Goal: Task Accomplishment & Management: Complete application form

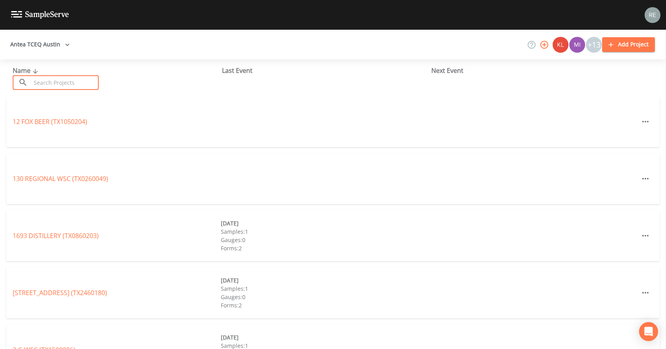
click at [80, 78] on input "text" at bounding box center [65, 82] width 68 height 15
click at [72, 78] on input "text" at bounding box center [65, 82] width 68 height 15
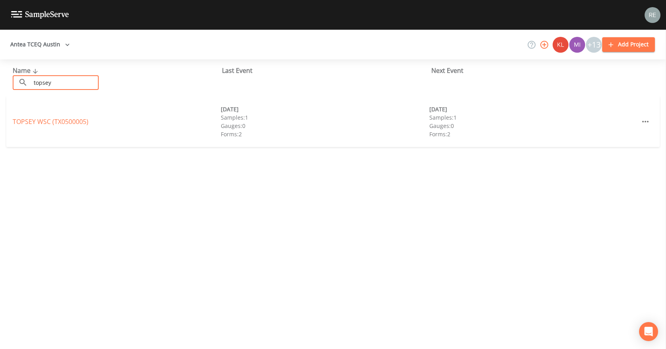
type input "topsey"
click at [67, 120] on link "TOPSEY WSC (TX0500005)" at bounding box center [51, 121] width 76 height 9
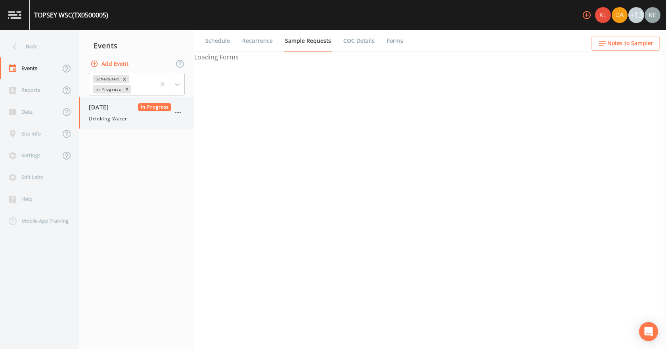
click at [116, 116] on span "Drinking Water" at bounding box center [108, 118] width 38 height 7
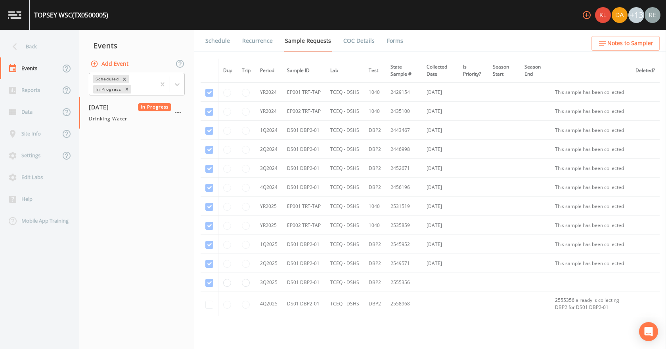
click at [389, 35] on link "Forms" at bounding box center [394, 41] width 19 height 22
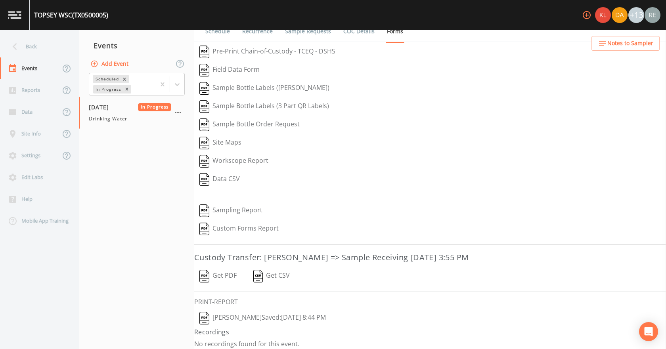
scroll to position [15, 0]
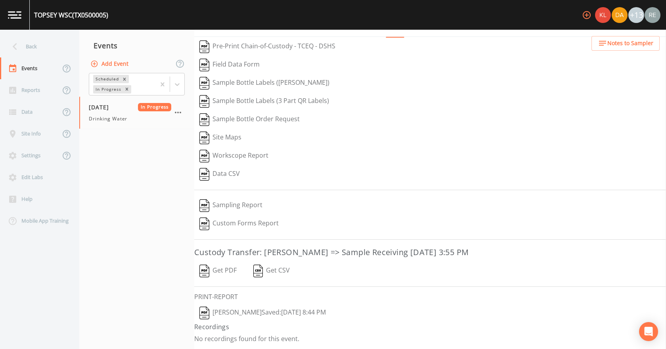
click at [258, 218] on button "[PERSON_NAME]  Saved: [DATE] 8:44 PM" at bounding box center [262, 313] width 137 height 18
click at [235, 218] on button "Get PDF" at bounding box center [218, 271] width 48 height 18
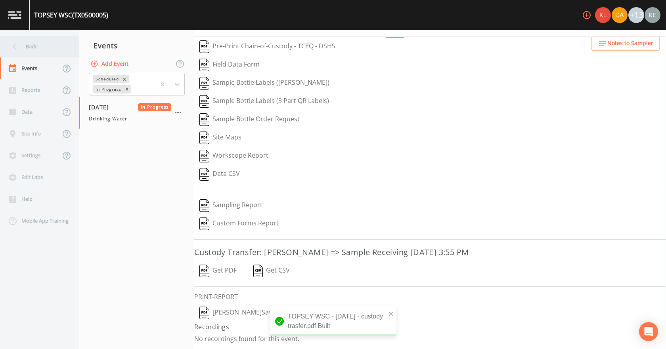
click at [36, 46] on div "Back" at bounding box center [35, 47] width 71 height 22
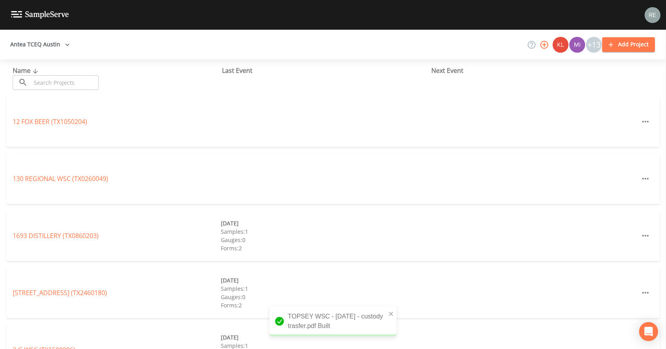
click at [46, 80] on input "text" at bounding box center [65, 82] width 68 height 15
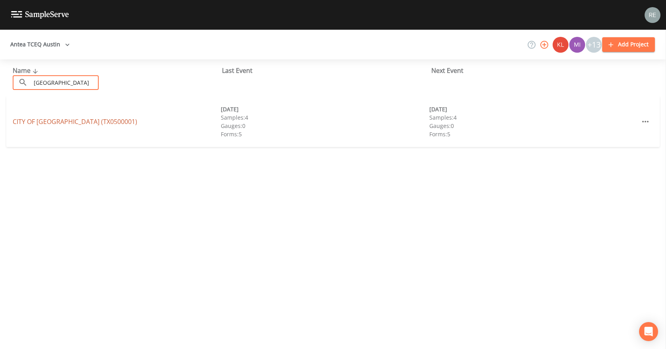
type input "[GEOGRAPHIC_DATA]"
click at [43, 121] on link "CITY OF [GEOGRAPHIC_DATA] (TX0500001)" at bounding box center [75, 121] width 124 height 9
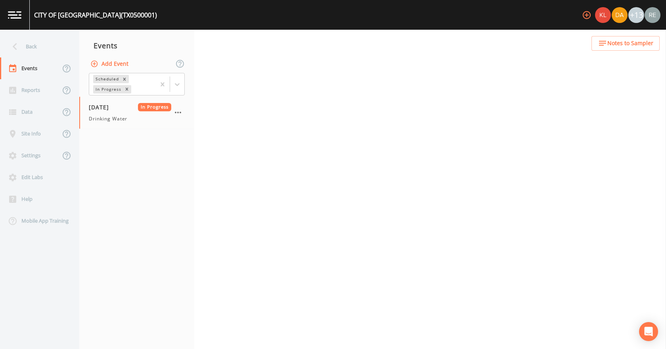
click at [108, 110] on span "[DATE]" at bounding box center [102, 107] width 26 height 8
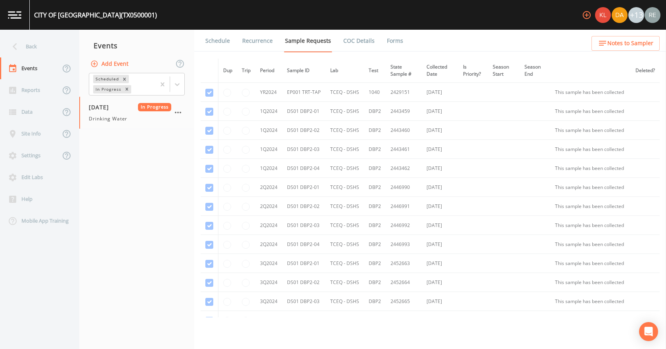
click at [388, 39] on link "Forms" at bounding box center [394, 41] width 19 height 22
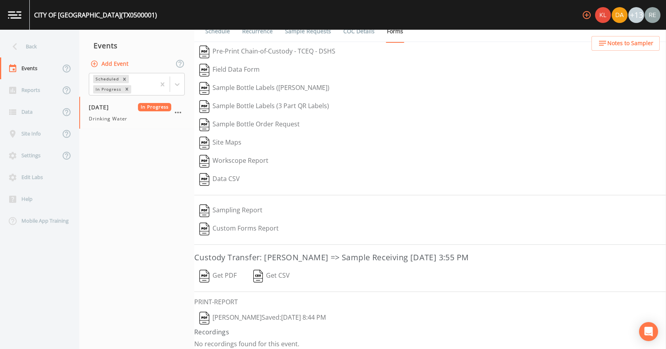
scroll to position [15, 0]
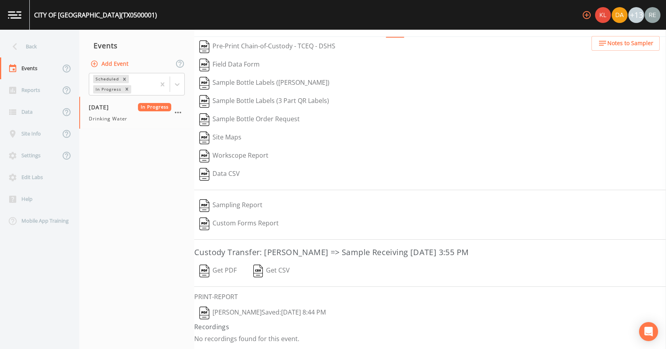
click at [247, 218] on button "[PERSON_NAME]  Saved: [DATE] 8:44 PM" at bounding box center [262, 313] width 137 height 18
click at [225, 218] on button "Get PDF" at bounding box center [218, 271] width 48 height 18
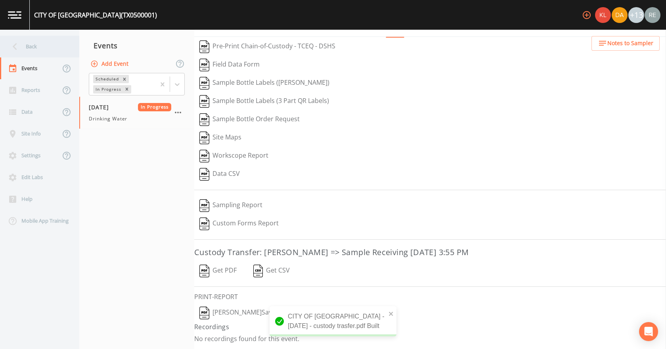
click at [26, 43] on div "Back" at bounding box center [35, 47] width 71 height 22
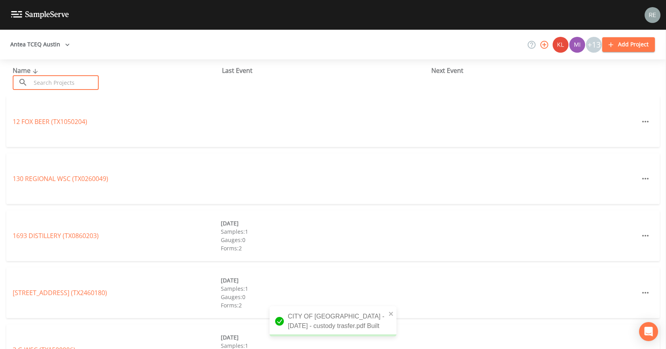
click at [51, 82] on input "text" at bounding box center [65, 82] width 68 height 15
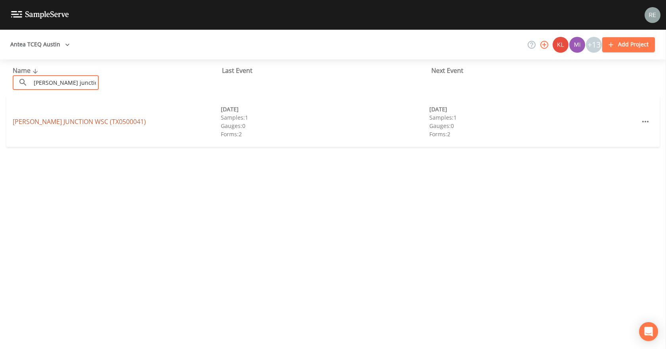
type input "[PERSON_NAME] junction"
click at [59, 122] on link "[PERSON_NAME][GEOGRAPHIC_DATA] (TX0500041)" at bounding box center [79, 121] width 133 height 9
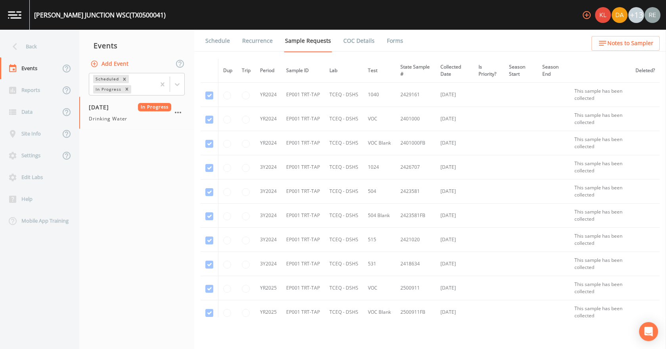
click at [388, 37] on link "Forms" at bounding box center [394, 41] width 19 height 22
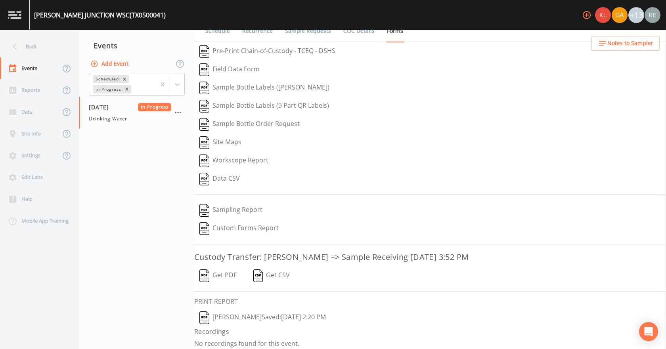
scroll to position [15, 0]
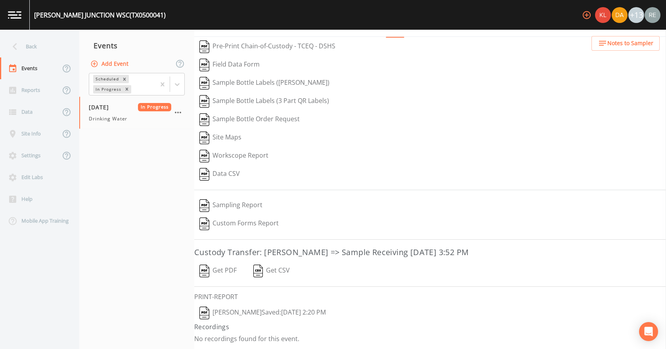
click at [254, 218] on button "[PERSON_NAME]  Saved: [DATE] 2:20 PM" at bounding box center [262, 313] width 137 height 18
click at [226, 218] on button "Get PDF" at bounding box center [218, 271] width 48 height 18
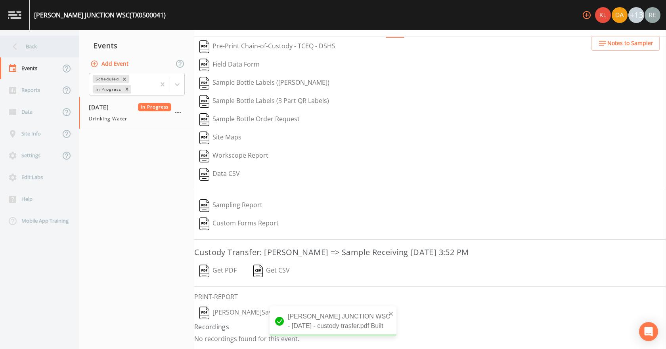
click at [55, 56] on div "Back" at bounding box center [35, 47] width 71 height 22
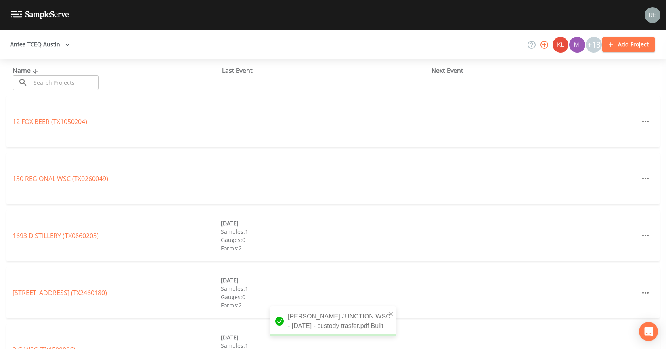
click at [46, 80] on input "text" at bounding box center [65, 82] width 68 height 15
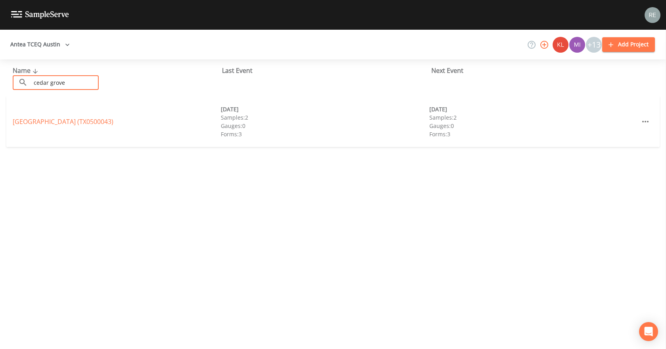
type input "cedar grove"
click at [45, 125] on link "[GEOGRAPHIC_DATA] (TX0500043)" at bounding box center [63, 121] width 101 height 9
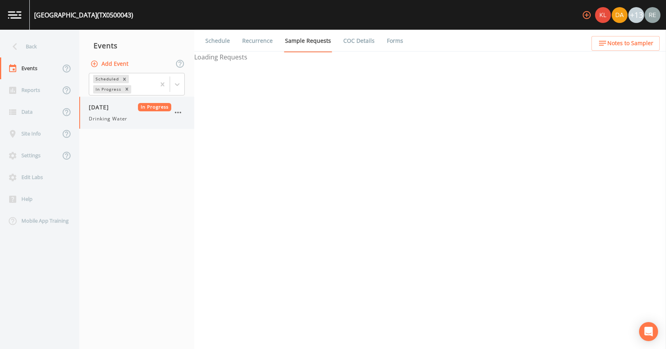
click at [111, 104] on span "[DATE]" at bounding box center [102, 107] width 26 height 8
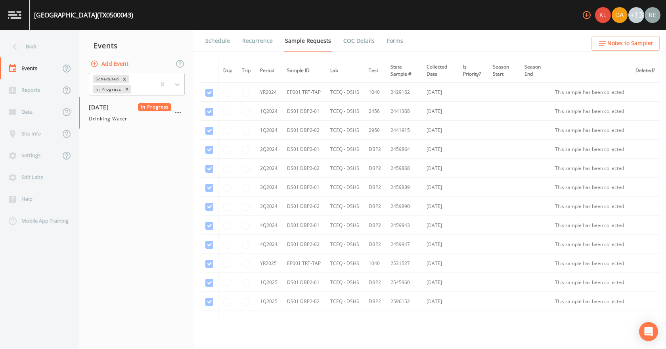
click at [387, 44] on link "Forms" at bounding box center [394, 41] width 19 height 22
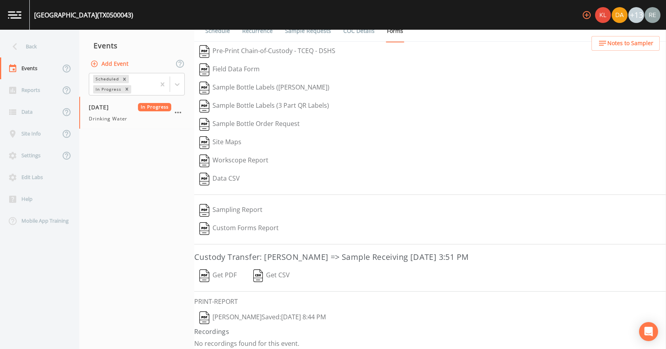
scroll to position [15, 0]
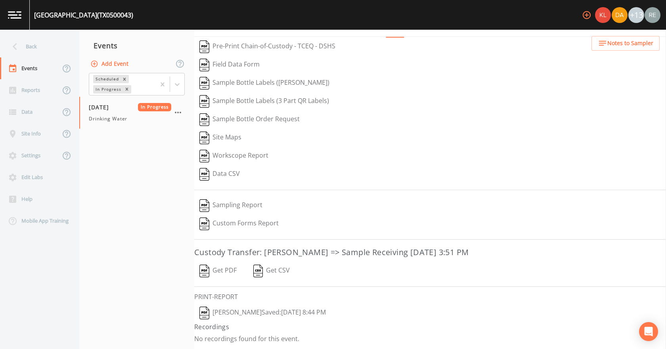
click at [240, 218] on button "[PERSON_NAME]  Saved: [DATE] 8:44 PM" at bounding box center [262, 313] width 137 height 18
click at [223, 218] on button "Get PDF" at bounding box center [218, 271] width 48 height 18
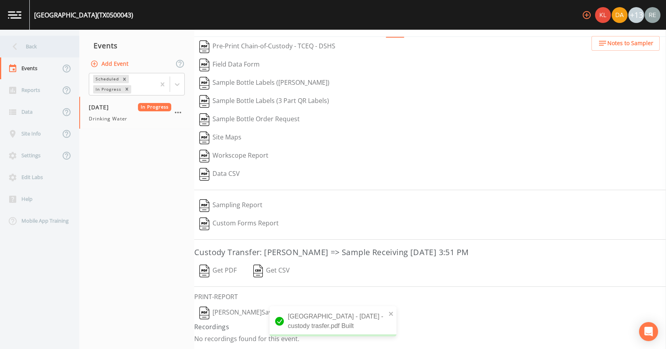
click at [31, 48] on div "Back" at bounding box center [35, 47] width 71 height 22
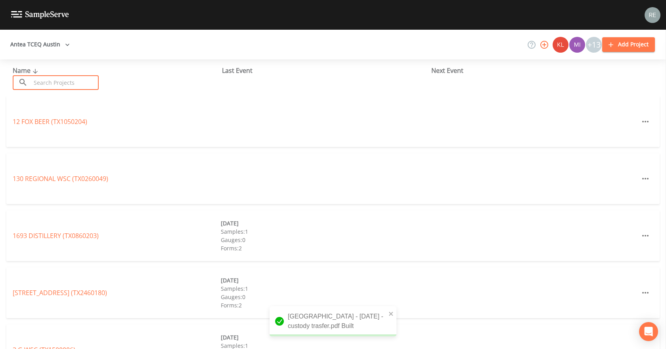
click at [45, 84] on input "text" at bounding box center [65, 82] width 68 height 15
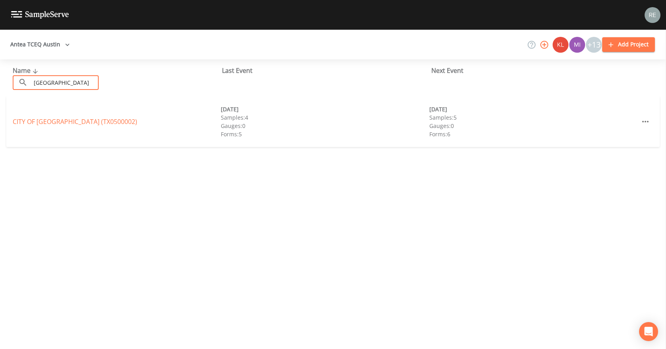
type input "[GEOGRAPHIC_DATA]"
click at [51, 120] on link "CITY OF [GEOGRAPHIC_DATA] (TX0500002)" at bounding box center [75, 121] width 124 height 9
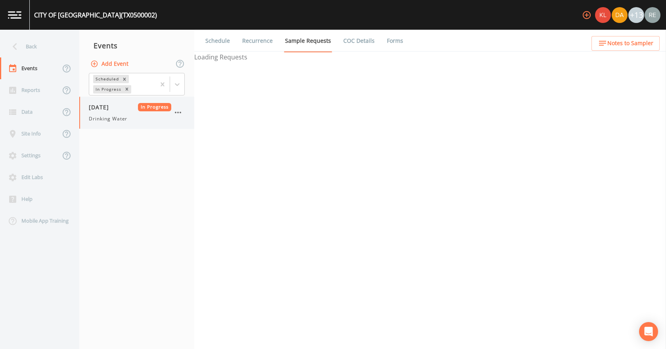
click at [110, 114] on div "[DATE] In Progress Drinking Water" at bounding box center [130, 112] width 82 height 19
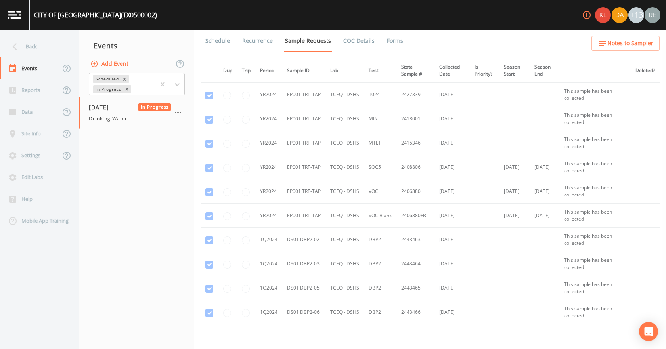
click at [392, 40] on link "Forms" at bounding box center [394, 41] width 19 height 22
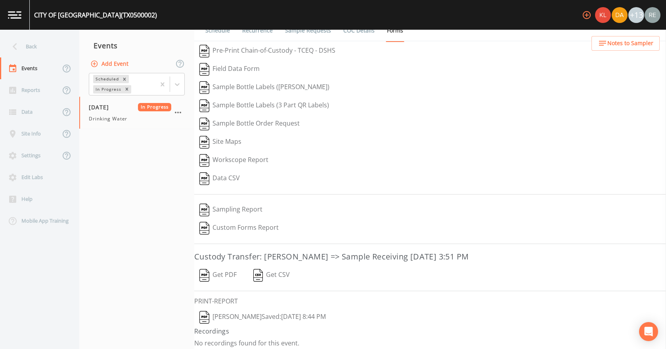
scroll to position [15, 0]
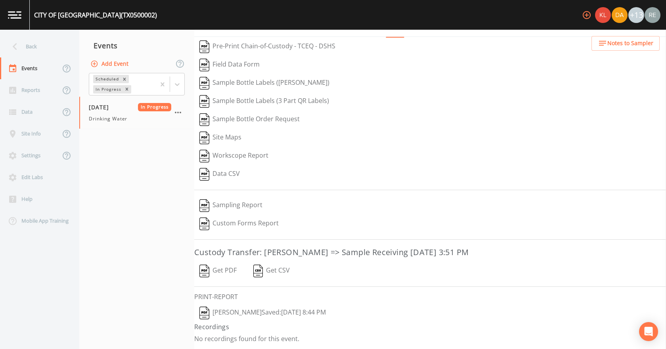
click at [241, 218] on button "[PERSON_NAME]  Saved: [DATE] 8:44 PM" at bounding box center [262, 313] width 137 height 18
click at [223, 218] on button "Get PDF" at bounding box center [218, 271] width 48 height 18
click at [56, 52] on div "Back" at bounding box center [35, 47] width 71 height 22
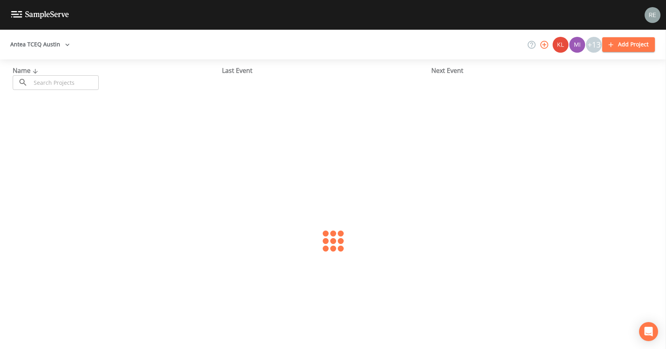
click at [51, 80] on input "text" at bounding box center [65, 82] width 68 height 15
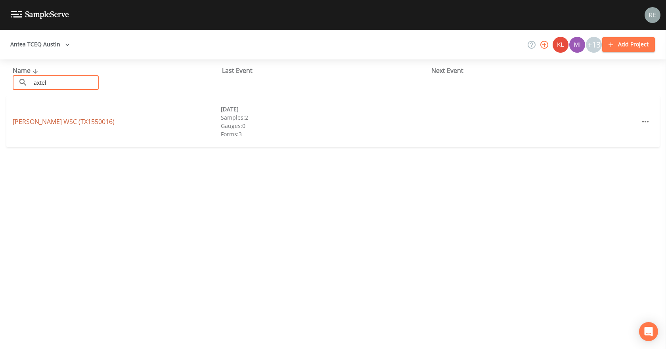
type input "axtel"
click at [29, 121] on link "[PERSON_NAME] WSC (TX1550016)" at bounding box center [64, 121] width 102 height 9
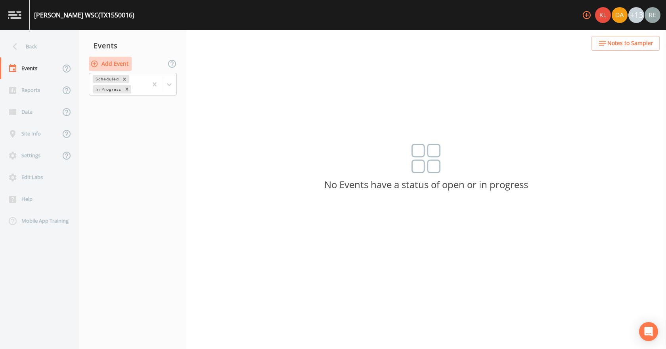
click at [101, 65] on button "Add Event" at bounding box center [110, 64] width 43 height 15
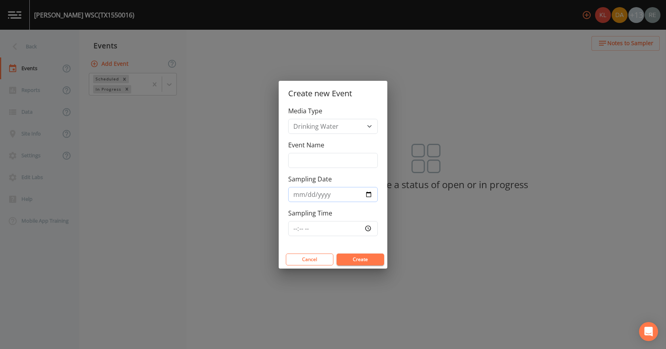
click at [365, 194] on input "Sampling Date" at bounding box center [333, 194] width 90 height 15
type input "[DATE]"
click at [353, 218] on button "Create" at bounding box center [360, 260] width 48 height 12
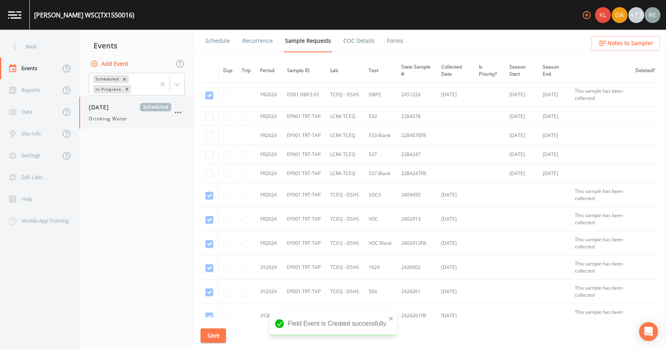
click at [122, 112] on div "[DATE] Scheduled Drinking Water" at bounding box center [130, 112] width 82 height 19
click at [98, 126] on div "[DATE] Scheduled Drinking Water" at bounding box center [136, 113] width 115 height 32
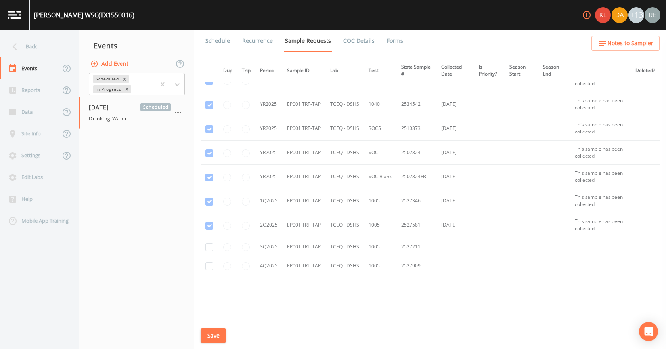
scroll to position [515, 0]
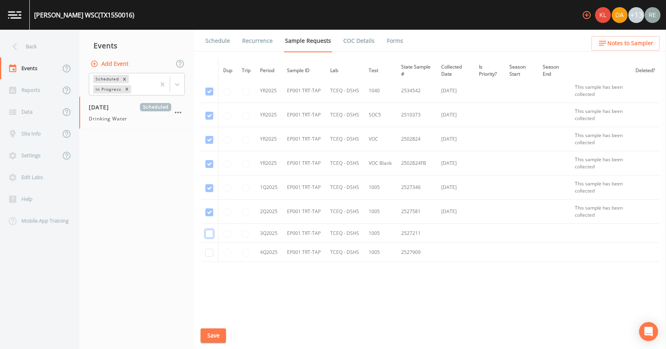
click at [210, 218] on input "checkbox" at bounding box center [209, 234] width 8 height 8
checkbox input "true"
click at [211, 218] on button "Save" at bounding box center [212, 335] width 25 height 15
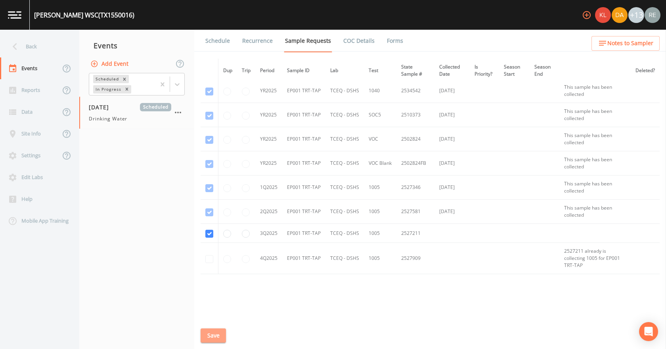
click at [209, 218] on button "Save" at bounding box center [212, 335] width 25 height 15
click at [218, 46] on link "Schedule" at bounding box center [217, 41] width 27 height 22
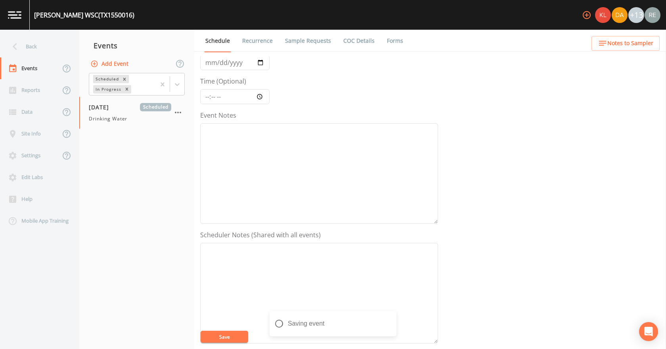
scroll to position [198, 0]
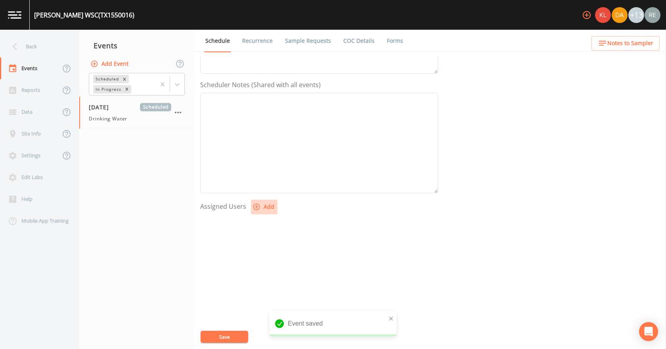
click at [261, 207] on button "Add" at bounding box center [264, 207] width 27 height 15
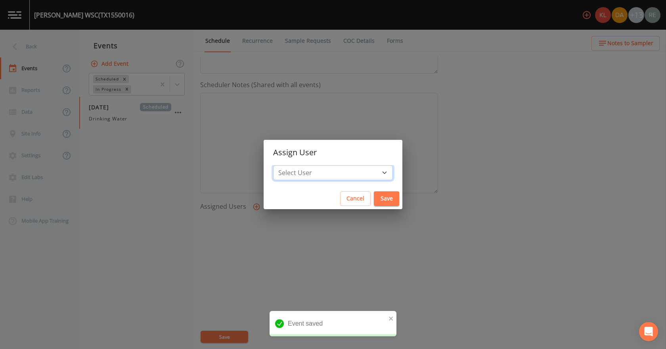
click at [336, 169] on select "Select User [PERSON_NAME] [PERSON_NAME] [PERSON_NAME] [PERSON_NAME] [PERSON_NAM…" at bounding box center [333, 172] width 120 height 15
select select "cda467bf-2385-465e-b0d0-2ef008f7967e"
click at [298, 165] on select "Select User [PERSON_NAME] [PERSON_NAME] [PERSON_NAME] [PERSON_NAME] [PERSON_NAM…" at bounding box center [333, 172] width 120 height 15
click at [374, 195] on button "Save" at bounding box center [386, 198] width 25 height 15
select select
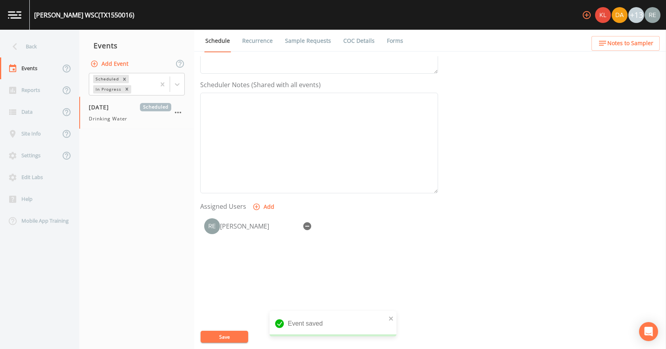
click at [230, 218] on button "Save" at bounding box center [224, 337] width 48 height 12
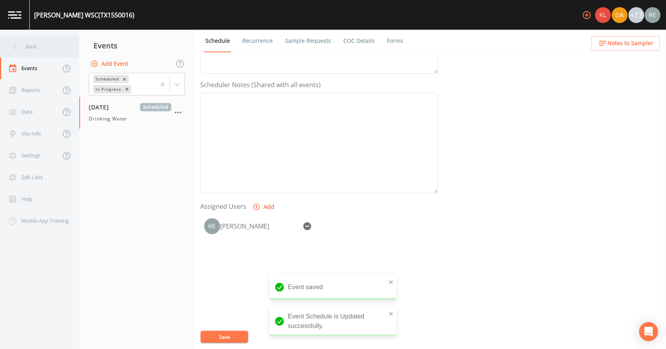
click at [27, 41] on div "Back" at bounding box center [35, 47] width 71 height 22
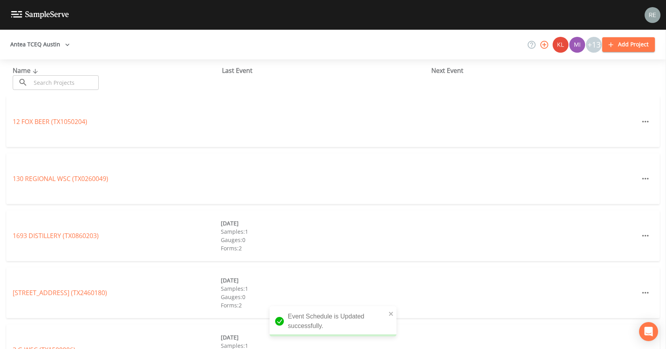
click at [66, 87] on input "text" at bounding box center [65, 82] width 68 height 15
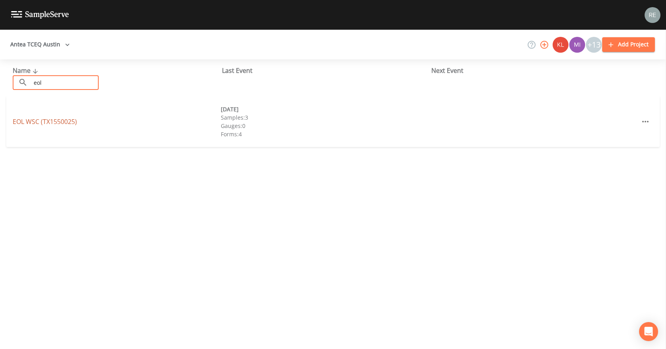
type input "eol"
click at [65, 122] on link "EOL WSC (TX1550025)" at bounding box center [45, 121] width 64 height 9
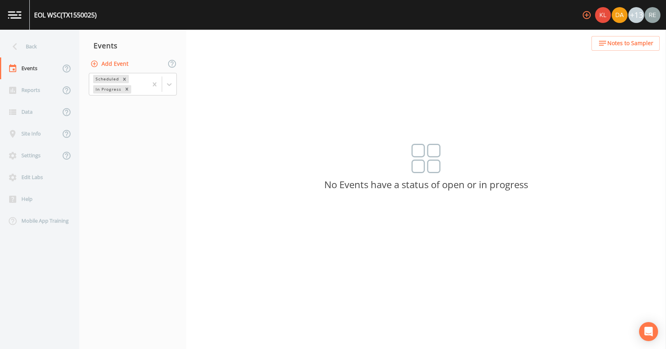
click at [114, 65] on button "Add Event" at bounding box center [110, 64] width 43 height 15
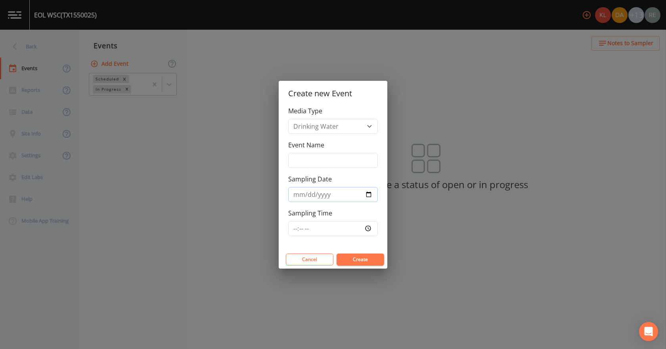
click at [370, 193] on input "Sampling Date" at bounding box center [333, 194] width 90 height 15
type input "[DATE]"
click at [357, 218] on button "Create" at bounding box center [360, 260] width 48 height 12
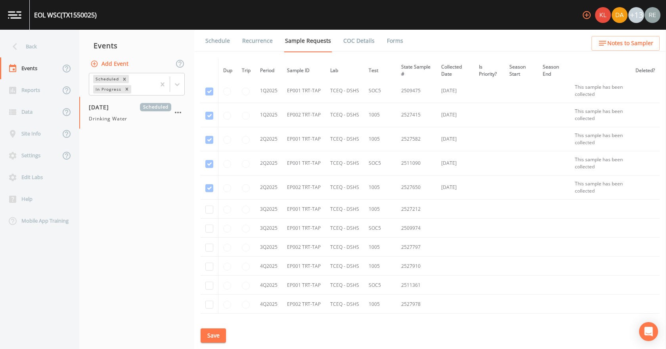
scroll to position [1109, 0]
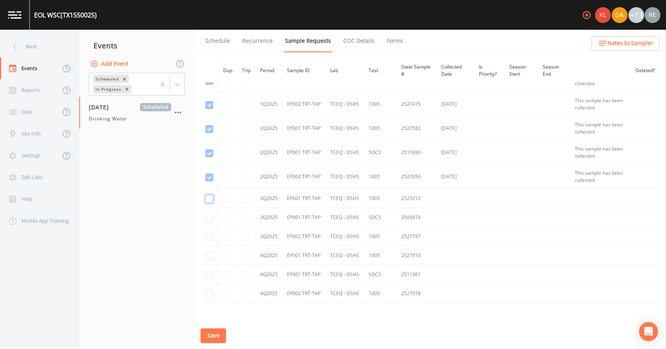
click at [209, 200] on input "checkbox" at bounding box center [209, 199] width 8 height 8
checkbox input "true"
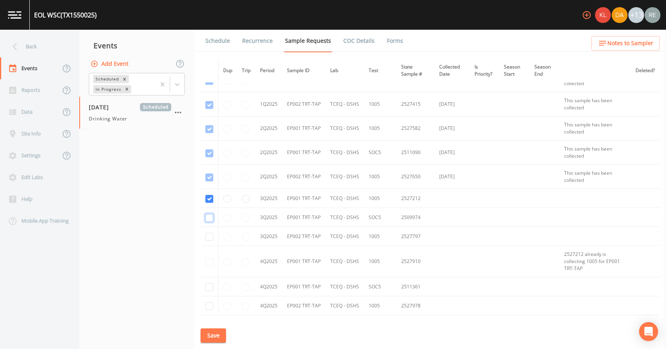
click at [209, 217] on input "checkbox" at bounding box center [209, 218] width 8 height 8
checkbox input "true"
click at [211, 218] on input "checkbox" at bounding box center [209, 237] width 8 height 8
checkbox input "true"
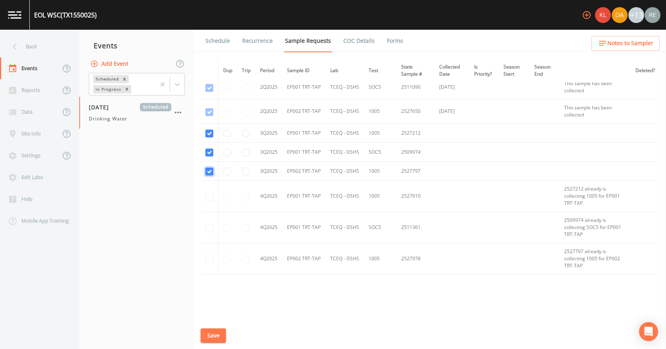
scroll to position [1188, 0]
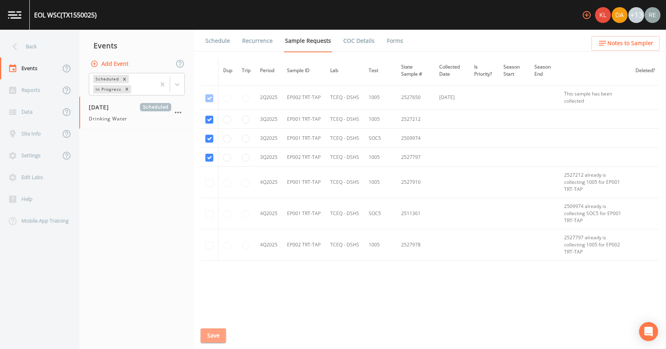
click at [205, 218] on button "Save" at bounding box center [212, 335] width 25 height 15
click at [379, 117] on td "1005" at bounding box center [380, 119] width 32 height 19
click at [212, 218] on button "Save" at bounding box center [212, 335] width 25 height 15
click at [212, 28] on div "EOL WSC (TX1550025) +13" at bounding box center [333, 15] width 666 height 30
click at [214, 35] on link "Schedule" at bounding box center [217, 41] width 27 height 22
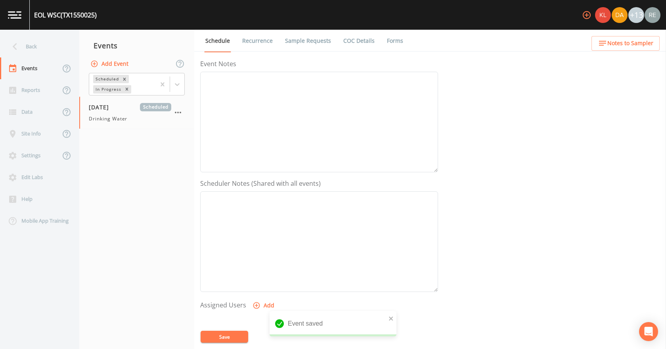
scroll to position [158, 0]
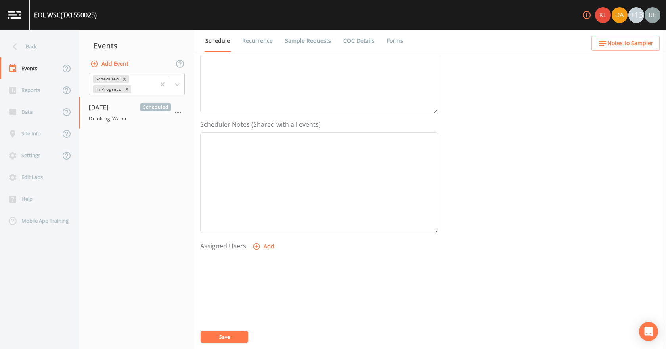
click at [266, 218] on button "Add" at bounding box center [264, 246] width 27 height 15
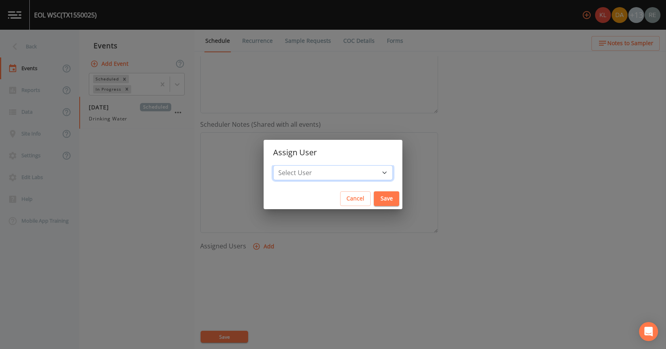
click at [325, 177] on select "Select User [PERSON_NAME] [PERSON_NAME] [PERSON_NAME] [PERSON_NAME] [PERSON_NAM…" at bounding box center [333, 172] width 120 height 15
select select "cda467bf-2385-465e-b0d0-2ef008f7967e"
click at [298, 165] on select "Select User [PERSON_NAME] [PERSON_NAME] [PERSON_NAME] [PERSON_NAME] [PERSON_NAM…" at bounding box center [333, 172] width 120 height 15
click at [374, 206] on button "Save" at bounding box center [386, 198] width 25 height 15
select select
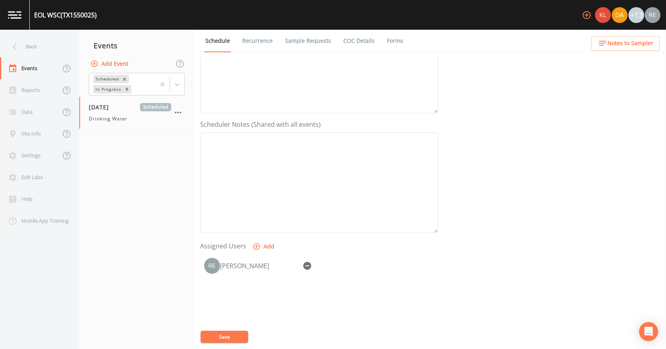
click at [237, 218] on button "Save" at bounding box center [224, 337] width 48 height 12
click at [39, 54] on div "Back" at bounding box center [35, 47] width 71 height 22
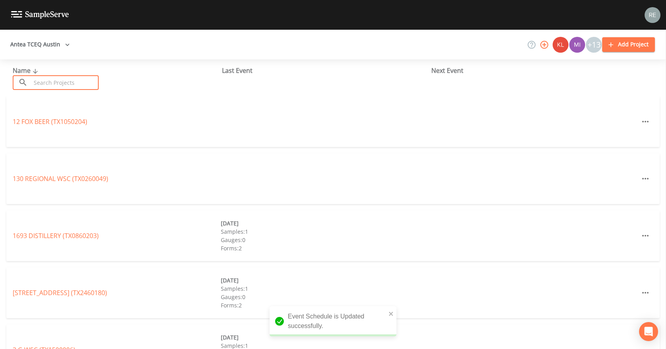
click at [35, 78] on input "text" at bounding box center [65, 82] width 68 height 15
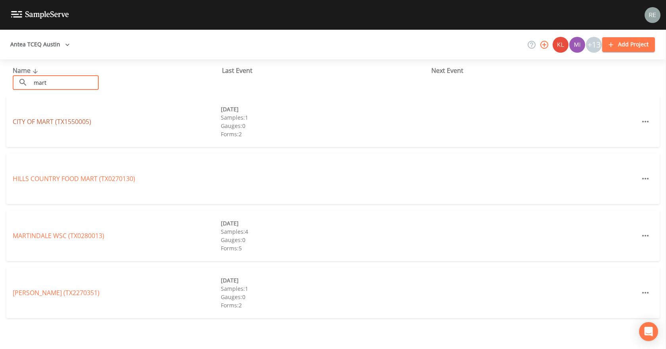
type input "mart"
click at [46, 125] on link "[GEOGRAPHIC_DATA] (TX1550005)" at bounding box center [52, 121] width 78 height 9
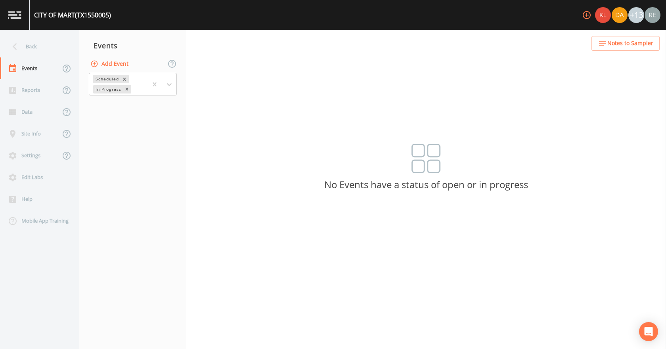
click at [111, 64] on button "Add Event" at bounding box center [110, 64] width 43 height 15
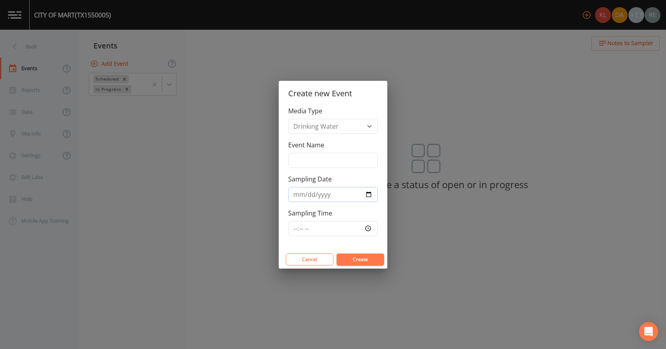
click at [367, 193] on input "Sampling Date" at bounding box center [333, 194] width 90 height 15
type input "[DATE]"
drag, startPoint x: 350, startPoint y: 261, endPoint x: 319, endPoint y: 253, distance: 32.7
click at [350, 218] on button "Create" at bounding box center [360, 260] width 48 height 12
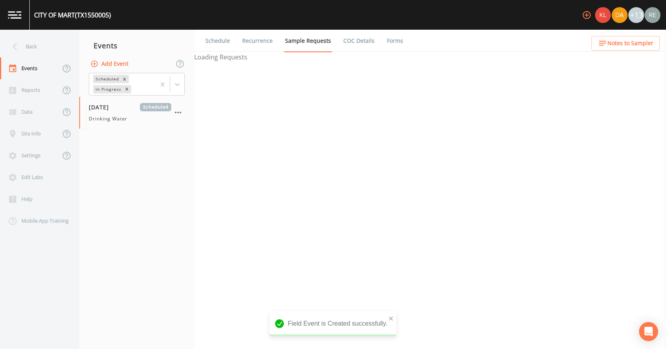
click at [101, 118] on span "Drinking Water" at bounding box center [108, 118] width 38 height 7
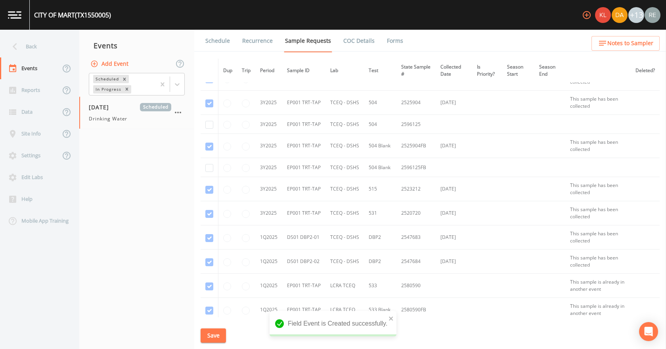
scroll to position [753, 0]
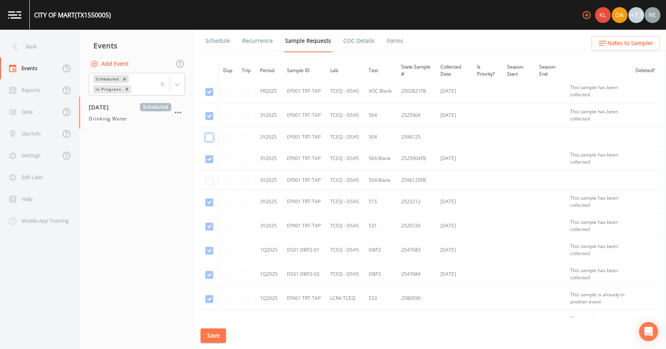
click at [207, 138] on input "checkbox" at bounding box center [209, 138] width 8 height 8
checkbox input "true"
click at [210, 179] on input "checkbox" at bounding box center [209, 181] width 8 height 8
checkbox input "true"
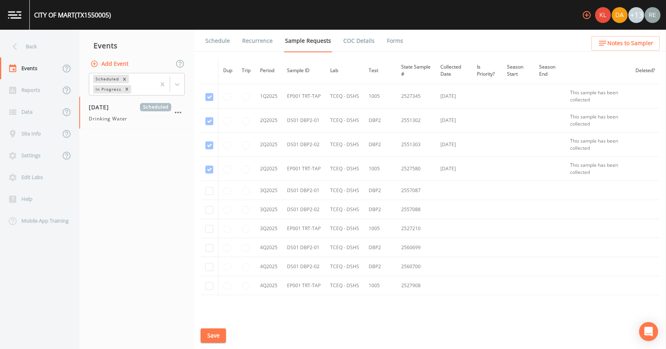
scroll to position [1070, 0]
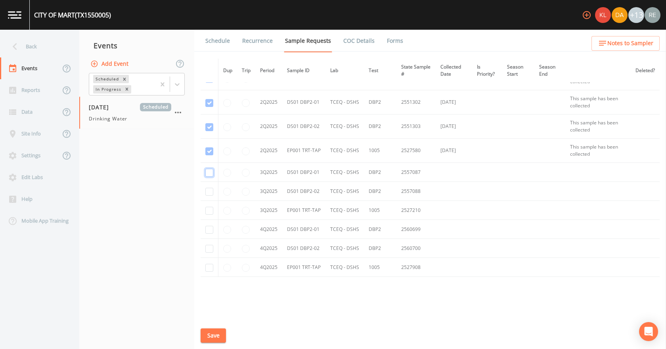
click at [209, 172] on input "checkbox" at bounding box center [209, 173] width 8 height 8
checkbox input "true"
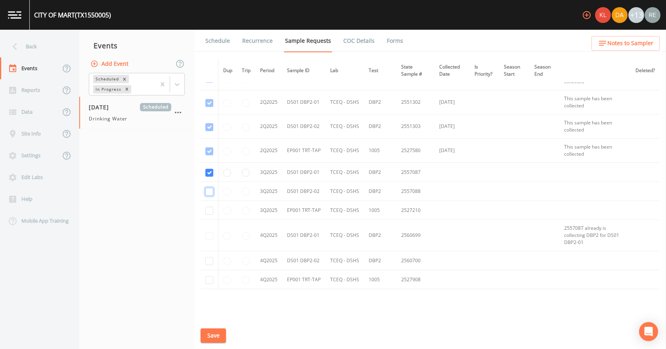
click at [207, 191] on input "checkbox" at bounding box center [209, 192] width 8 height 8
checkbox input "true"
click at [205, 210] on input "checkbox" at bounding box center [209, 211] width 8 height 8
checkbox input "true"
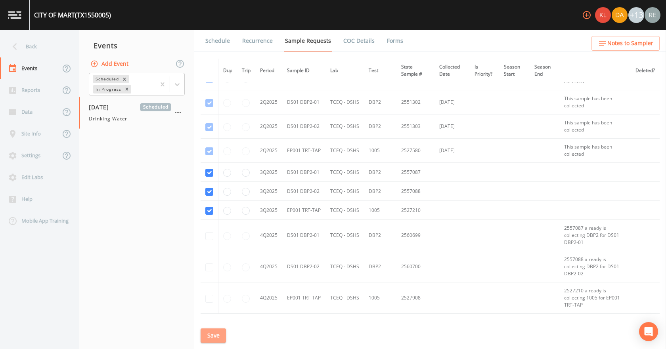
click at [221, 218] on button "Save" at bounding box center [212, 335] width 25 height 15
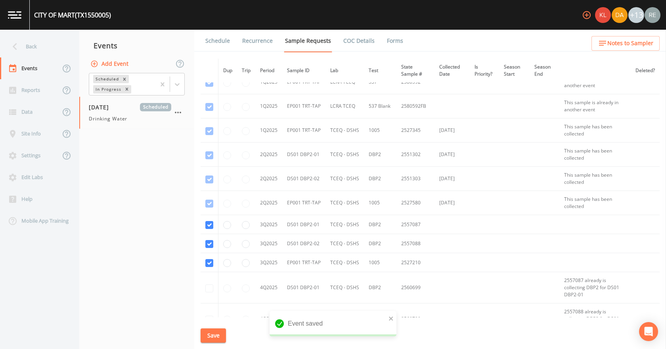
scroll to position [1129, 0]
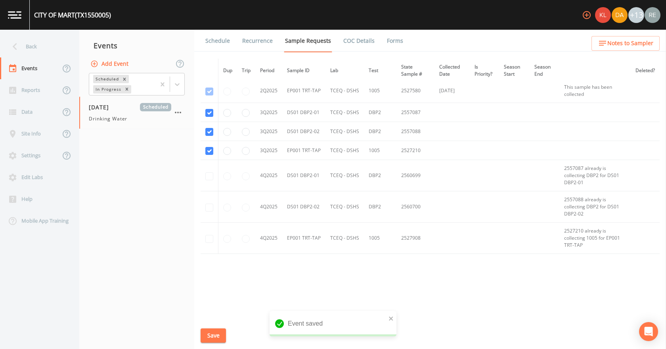
click at [222, 45] on link "Schedule" at bounding box center [217, 41] width 27 height 22
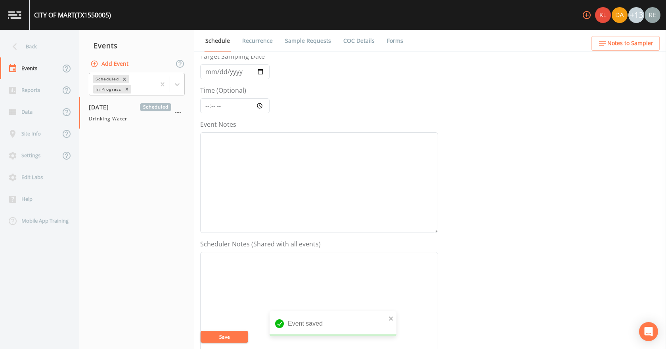
scroll to position [119, 0]
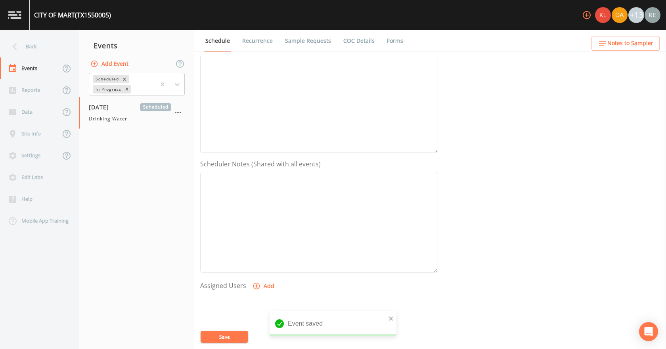
click at [265, 218] on button "Add" at bounding box center [264, 286] width 27 height 15
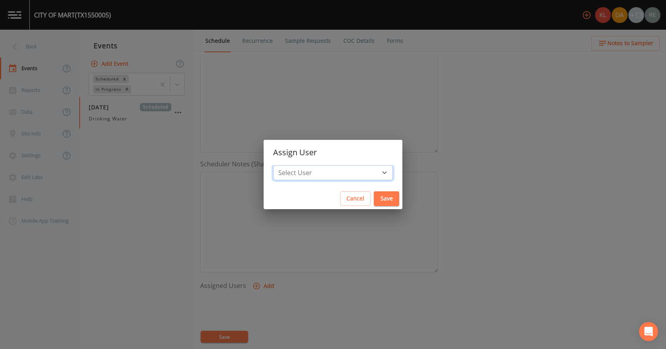
click at [316, 175] on select "Select User [PERSON_NAME] [PERSON_NAME] [PERSON_NAME] [PERSON_NAME] [PERSON_NAM…" at bounding box center [333, 172] width 120 height 15
select select "cda467bf-2385-465e-b0d0-2ef008f7967e"
click at [298, 165] on select "Select User [PERSON_NAME] [PERSON_NAME] [PERSON_NAME] [PERSON_NAME] [PERSON_NAM…" at bounding box center [333, 172] width 120 height 15
click at [374, 196] on button "Save" at bounding box center [386, 198] width 25 height 15
select select
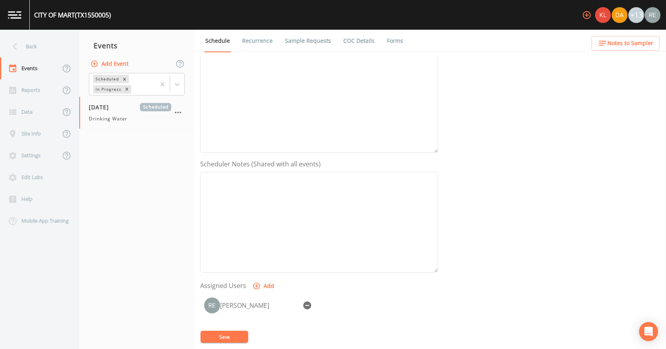
click at [241, 218] on button "Save" at bounding box center [224, 337] width 48 height 12
click at [38, 46] on div "Back" at bounding box center [35, 47] width 71 height 22
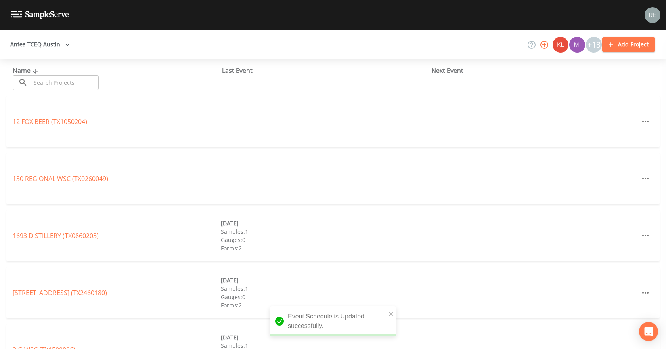
click at [63, 80] on input "text" at bounding box center [65, 82] width 68 height 15
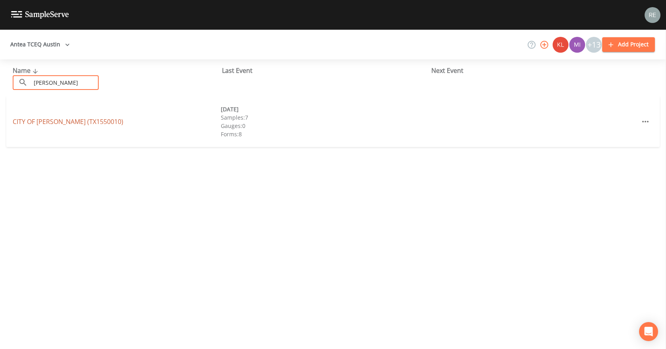
type input "[PERSON_NAME]"
click at [62, 120] on link "CITY OF [GEOGRAPHIC_DATA] (TX1550010)" at bounding box center [68, 121] width 111 height 9
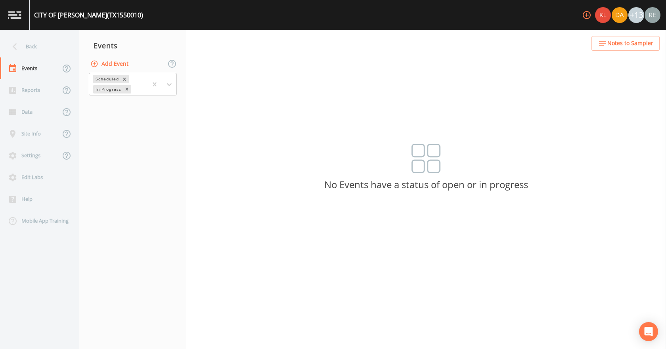
click at [112, 60] on button "Add Event" at bounding box center [110, 64] width 43 height 15
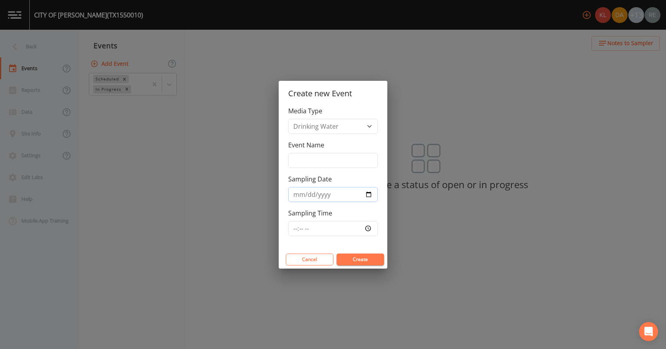
click at [365, 196] on input "Sampling Date" at bounding box center [333, 194] width 90 height 15
type input "[DATE]"
drag, startPoint x: 351, startPoint y: 259, endPoint x: 343, endPoint y: 248, distance: 13.0
click at [351, 218] on button "Create" at bounding box center [360, 260] width 48 height 12
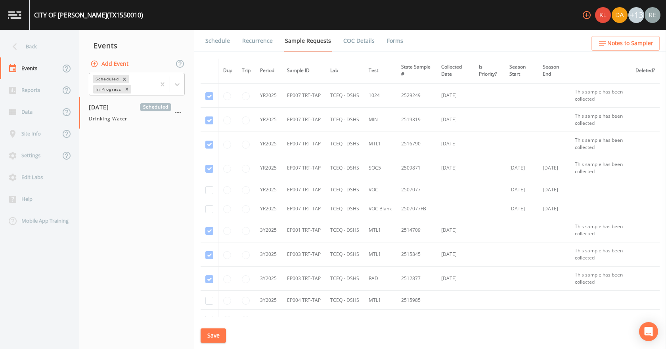
scroll to position [1505, 0]
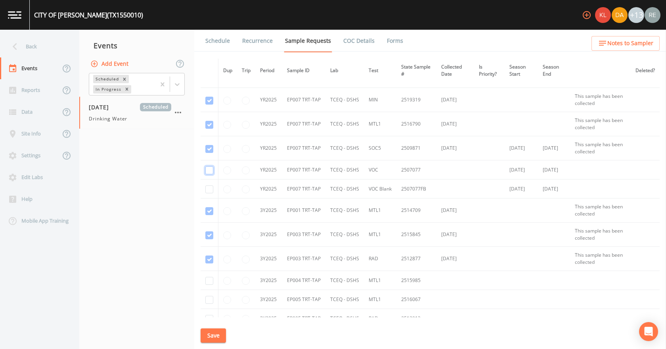
click at [209, 171] on input "checkbox" at bounding box center [209, 170] width 8 height 8
checkbox input "true"
click at [207, 189] on input "checkbox" at bounding box center [209, 189] width 8 height 8
checkbox input "true"
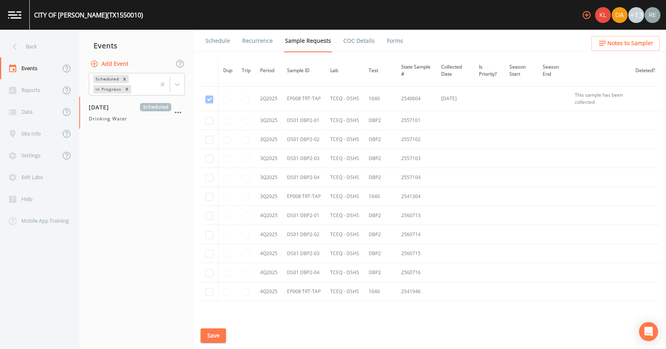
scroll to position [2060, 0]
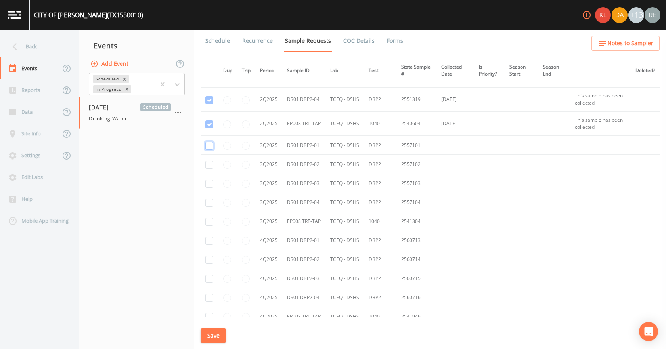
click at [210, 145] on input "checkbox" at bounding box center [209, 146] width 8 height 8
checkbox input "true"
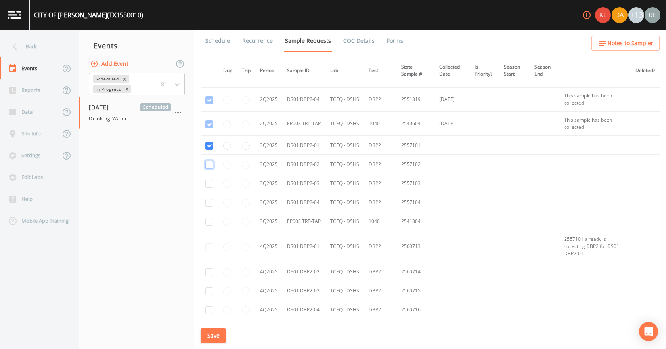
click at [208, 168] on input "checkbox" at bounding box center [209, 165] width 8 height 8
checkbox input "true"
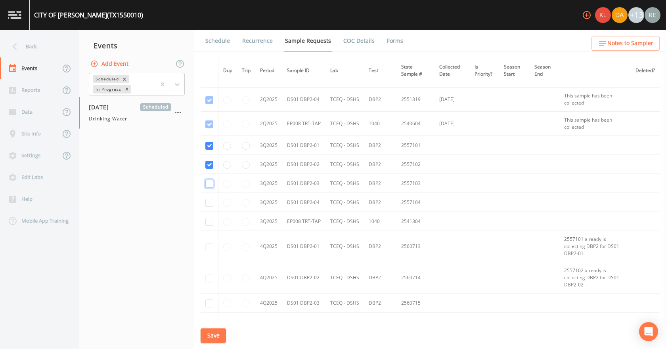
click at [210, 181] on input "checkbox" at bounding box center [209, 184] width 8 height 8
checkbox input "true"
click at [210, 201] on input "checkbox" at bounding box center [209, 203] width 8 height 8
checkbox input "true"
click at [207, 218] on input "checkbox" at bounding box center [209, 222] width 8 height 8
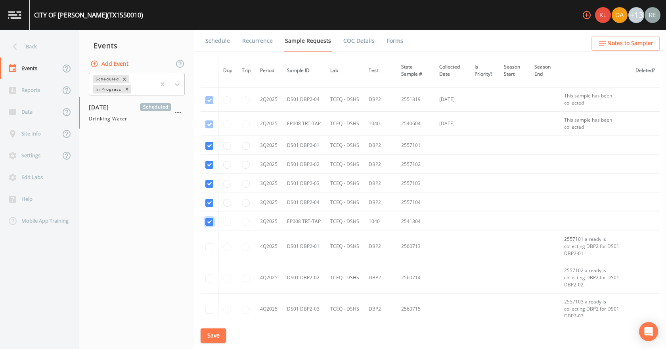
checkbox input "true"
click at [221, 218] on button "Save" at bounding box center [212, 335] width 25 height 15
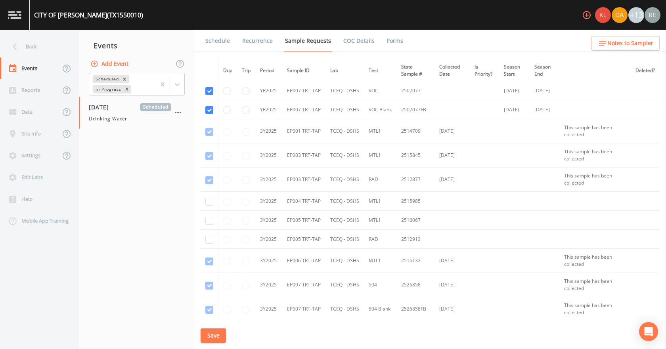
scroll to position [1505, 0]
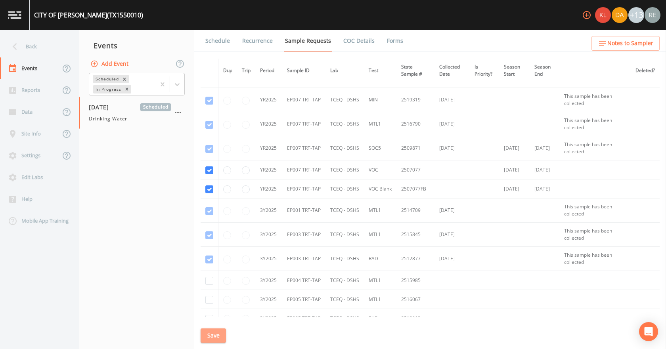
click at [216, 218] on button "Save" at bounding box center [212, 335] width 25 height 15
click at [214, 38] on link "Schedule" at bounding box center [217, 41] width 27 height 22
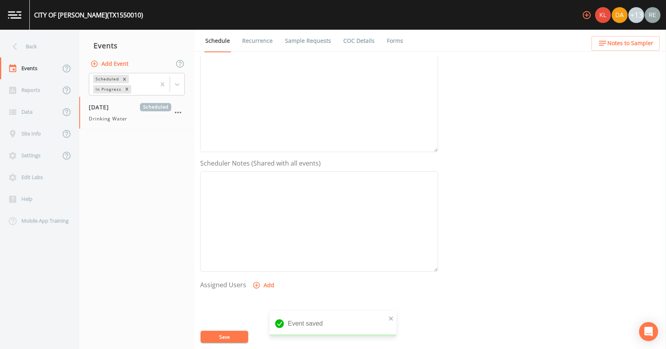
scroll to position [198, 0]
click at [267, 214] on button "Add" at bounding box center [264, 207] width 27 height 15
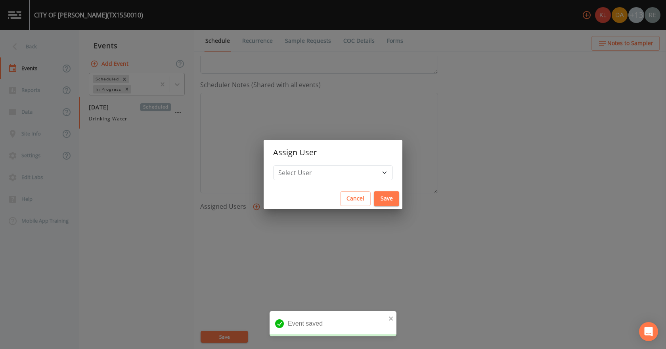
click at [267, 210] on div "Assign User Select User [PERSON_NAME] [PERSON_NAME] [PERSON_NAME] [PERSON_NAME]…" at bounding box center [333, 174] width 666 height 349
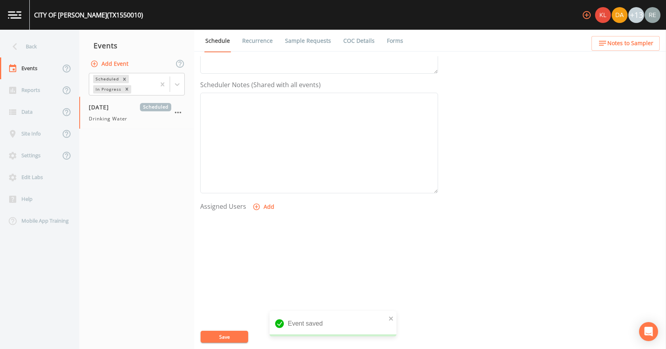
click at [256, 206] on icon "button" at bounding box center [256, 207] width 8 height 8
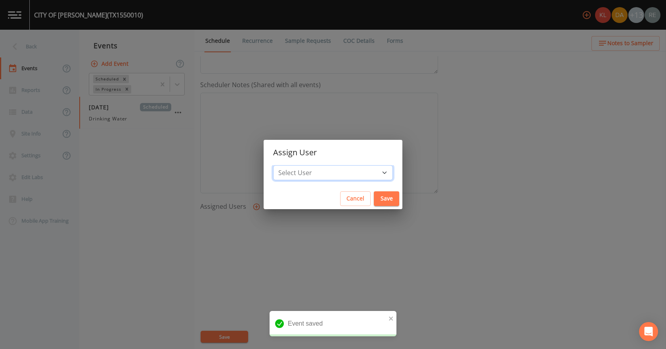
click at [318, 168] on select "Select User [PERSON_NAME] [PERSON_NAME] [PERSON_NAME] [PERSON_NAME] [PERSON_NAM…" at bounding box center [333, 172] width 120 height 15
select select "cda467bf-2385-465e-b0d0-2ef008f7967e"
click at [298, 165] on select "Select User [PERSON_NAME] [PERSON_NAME] [PERSON_NAME] [PERSON_NAME] [PERSON_NAM…" at bounding box center [333, 172] width 120 height 15
click at [374, 204] on button "Save" at bounding box center [386, 198] width 25 height 15
select select
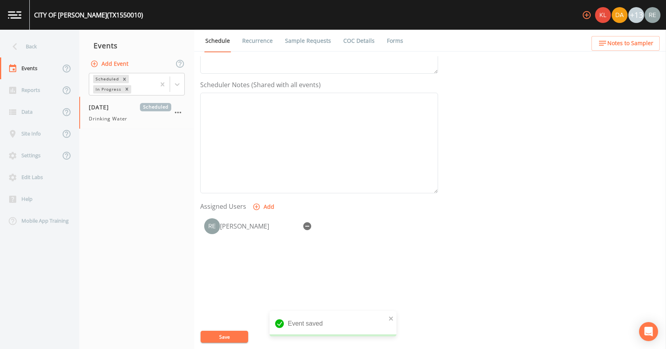
click at [226, 218] on button "Save" at bounding box center [224, 337] width 48 height 12
click at [233, 218] on button "Save" at bounding box center [224, 337] width 48 height 12
click at [38, 46] on div "Back" at bounding box center [35, 47] width 71 height 22
